Goal: Task Accomplishment & Management: Manage account settings

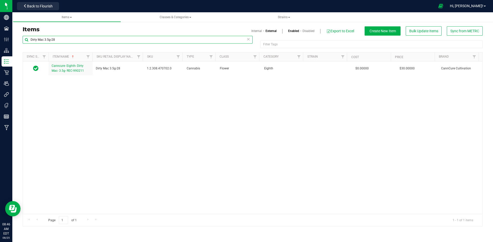
click at [83, 39] on input "Dirty Mac 3.5g-28" at bounding box center [138, 40] width 230 height 8
paste input "Chemburger Cured Resin Vape Cart-206"
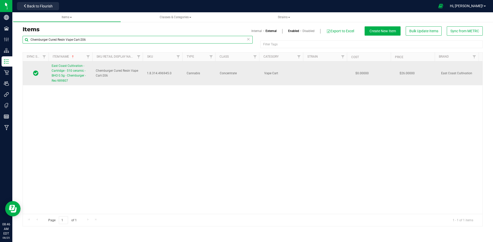
type input "Chemburger Cured Resin Vape Cart-206"
click at [66, 73] on span "East Coast Cultivation - Cartridge - 510 ceramic - BHO 0.5g - Chemburger - Rec-…" at bounding box center [69, 73] width 34 height 18
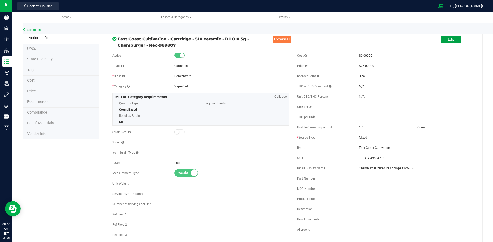
click at [448, 40] on span "Edit" at bounding box center [451, 39] width 6 height 4
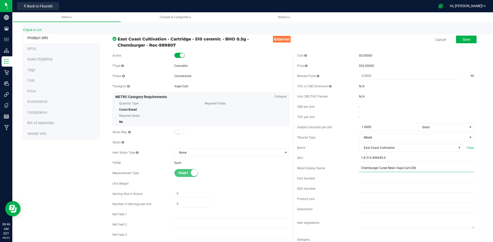
click at [380, 168] on input "Chemburger Cured Resin Vape Cart-206" at bounding box center [416, 169] width 115 height 8
drag, startPoint x: 375, startPoint y: 168, endPoint x: 426, endPoint y: 168, distance: 51.6
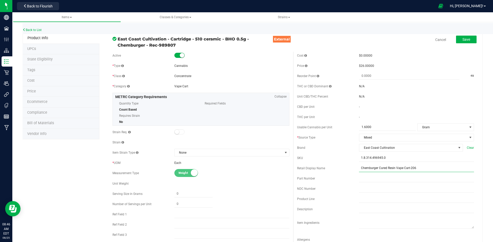
click at [426, 168] on input "Chemburger Cured Resin Vape Cart-206" at bounding box center [416, 169] width 115 height 8
type input "Chemburger BHO 510 Ceramic Vape Cart 0.5g-206"
click at [465, 39] on span "Save" at bounding box center [466, 39] width 8 height 4
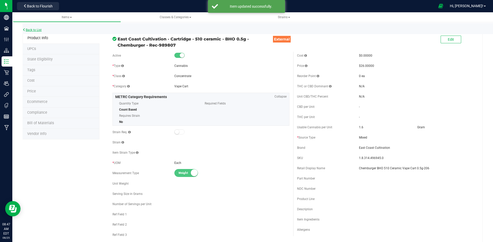
click at [30, 31] on link "Back to List" at bounding box center [32, 30] width 19 height 4
